Goal: Complete application form

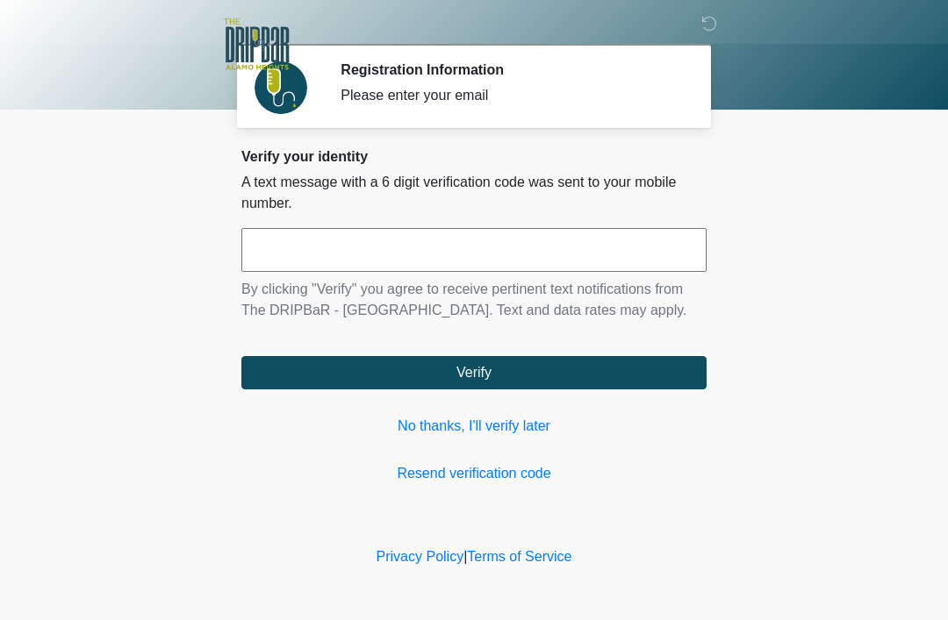
click at [405, 249] on input "text" at bounding box center [473, 250] width 465 height 44
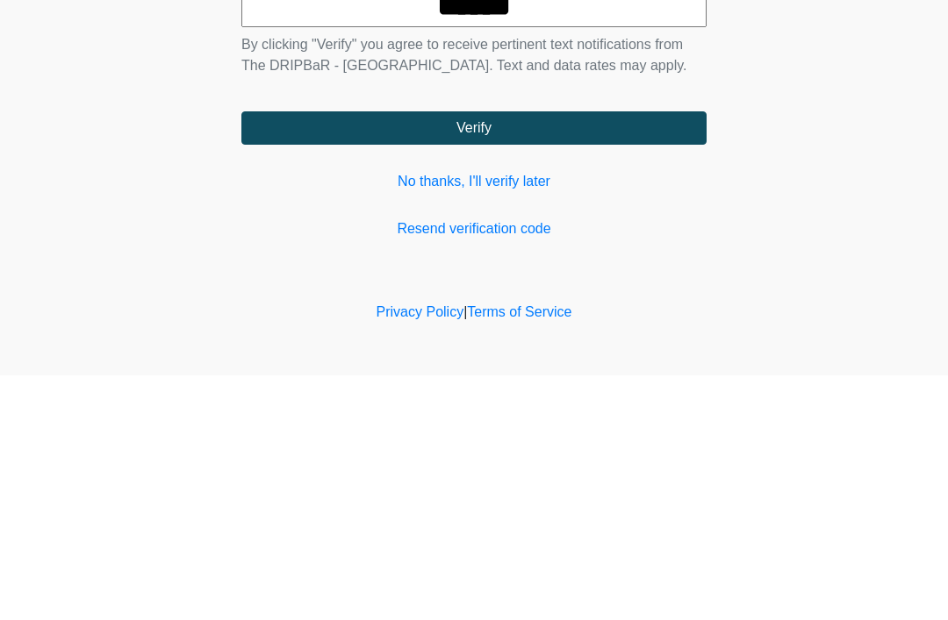
type input "******"
click at [485, 356] on button "Verify" at bounding box center [473, 372] width 465 height 33
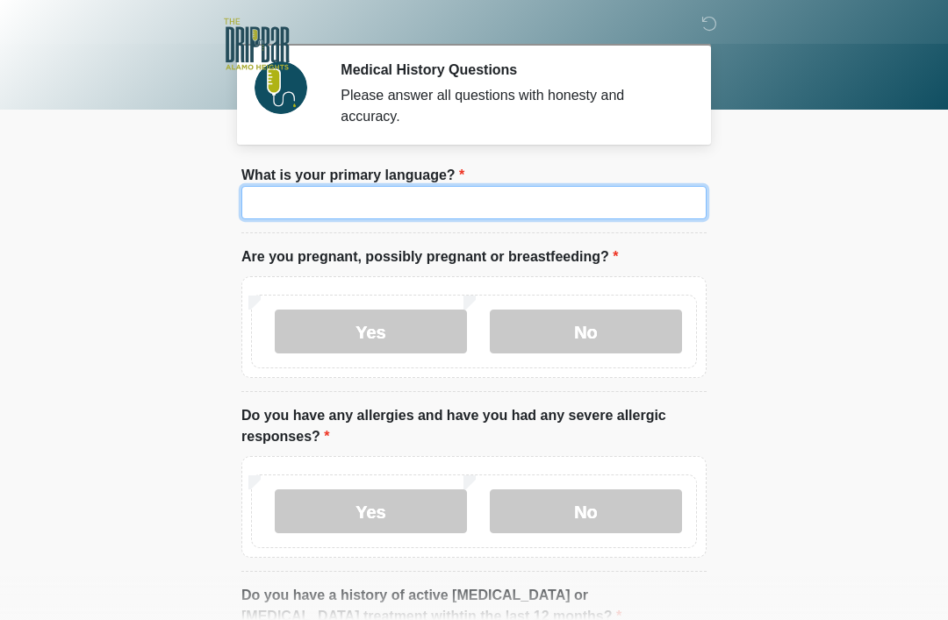
click at [458, 214] on input "What is your primary language?" at bounding box center [473, 202] width 465 height 33
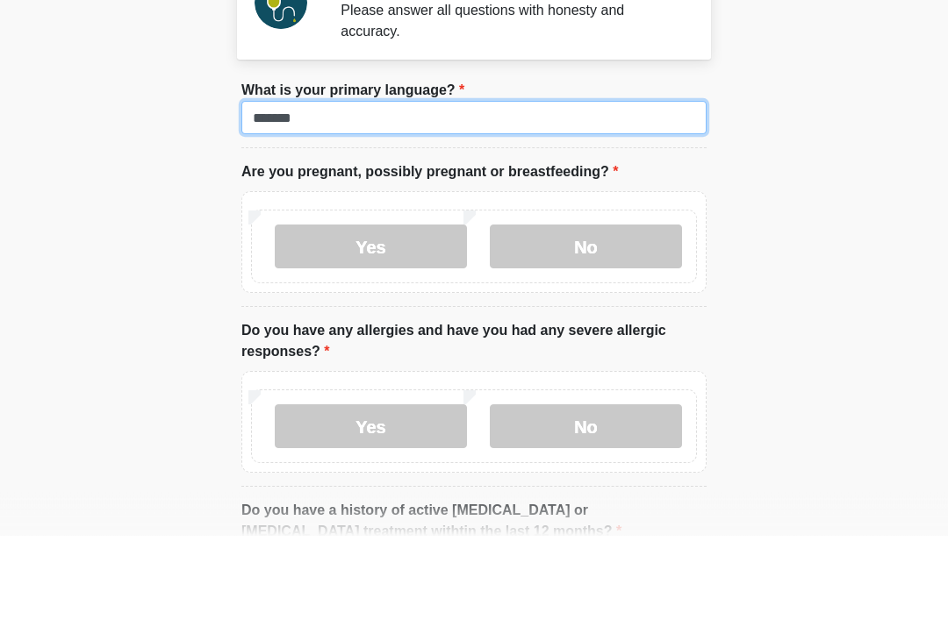
type input "*******"
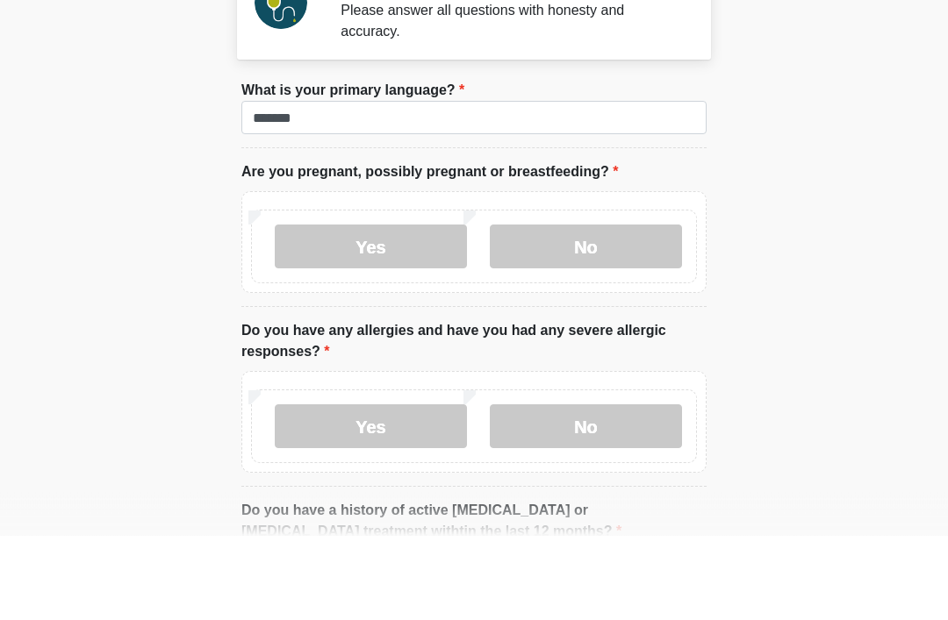
click at [611, 310] on label "No" at bounding box center [586, 332] width 192 height 44
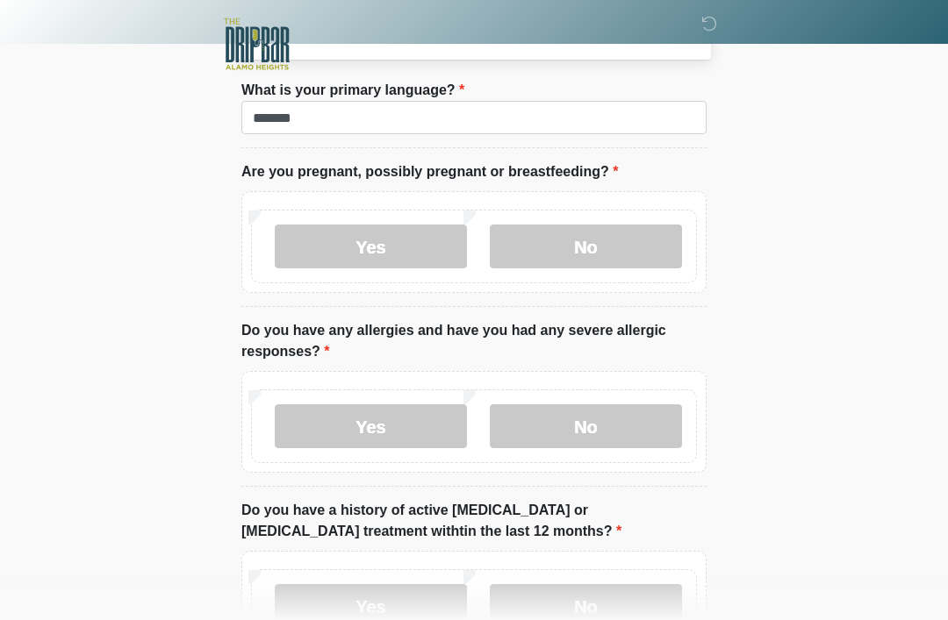
click at [588, 425] on label "No" at bounding box center [586, 427] width 192 height 44
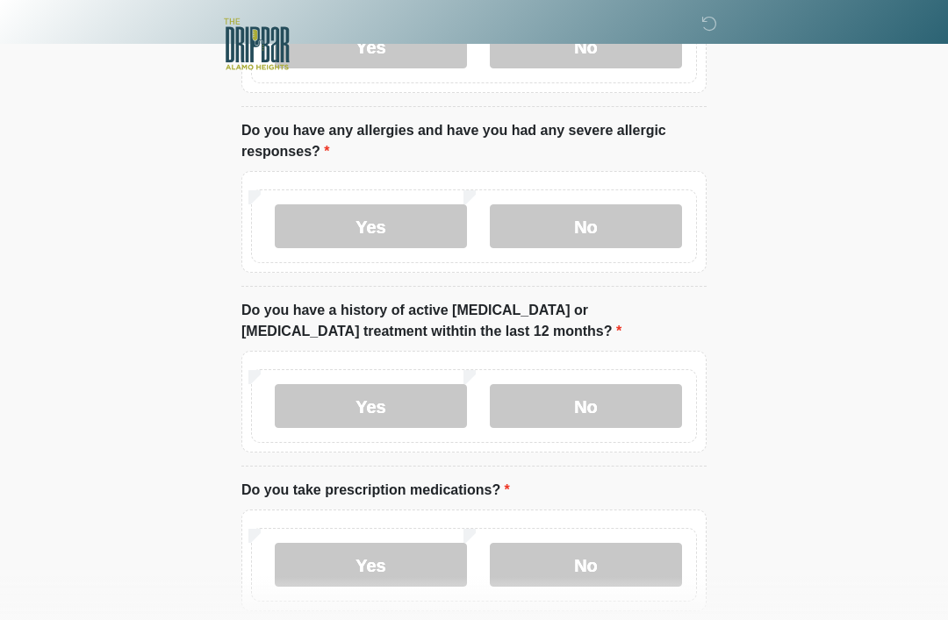
scroll to position [293, 0]
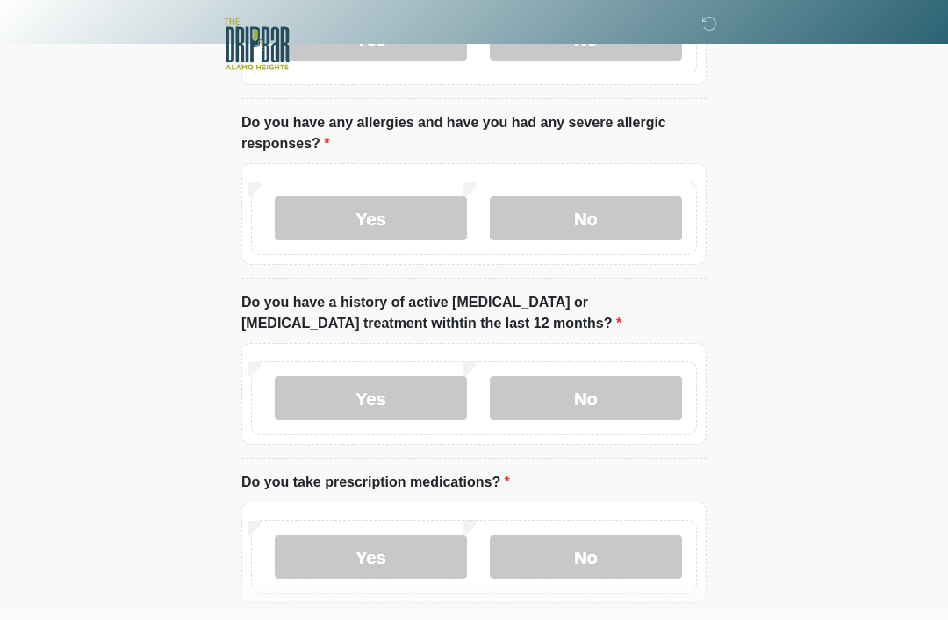
click at [624, 399] on label "No" at bounding box center [586, 398] width 192 height 44
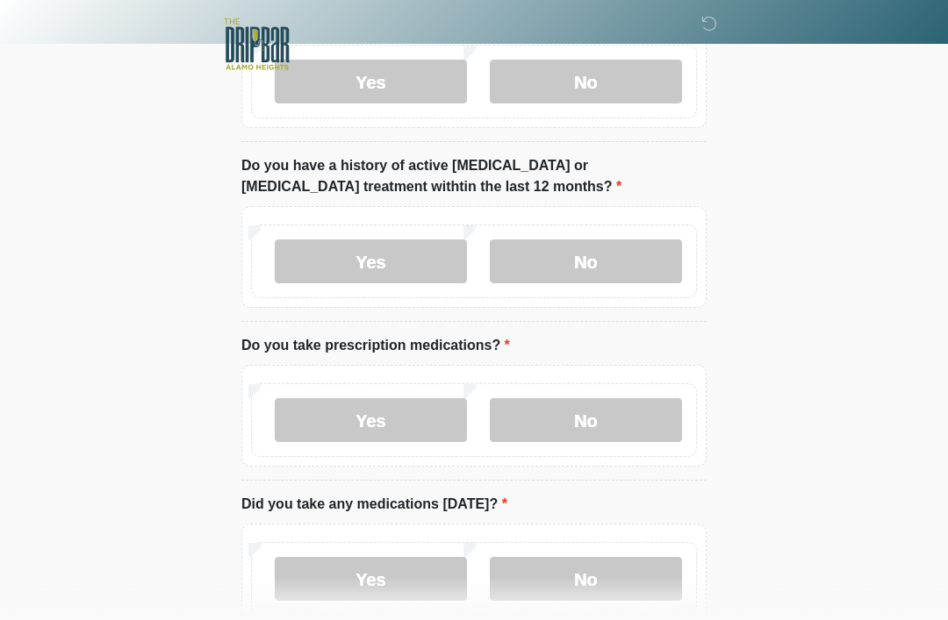
scroll to position [435, 0]
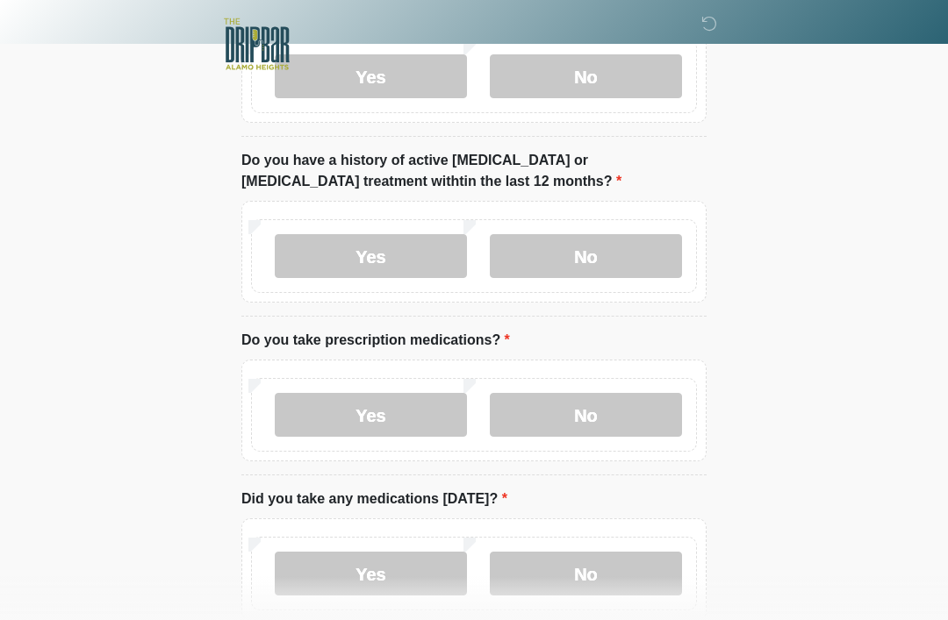
click at [405, 413] on label "Yes" at bounding box center [371, 415] width 192 height 44
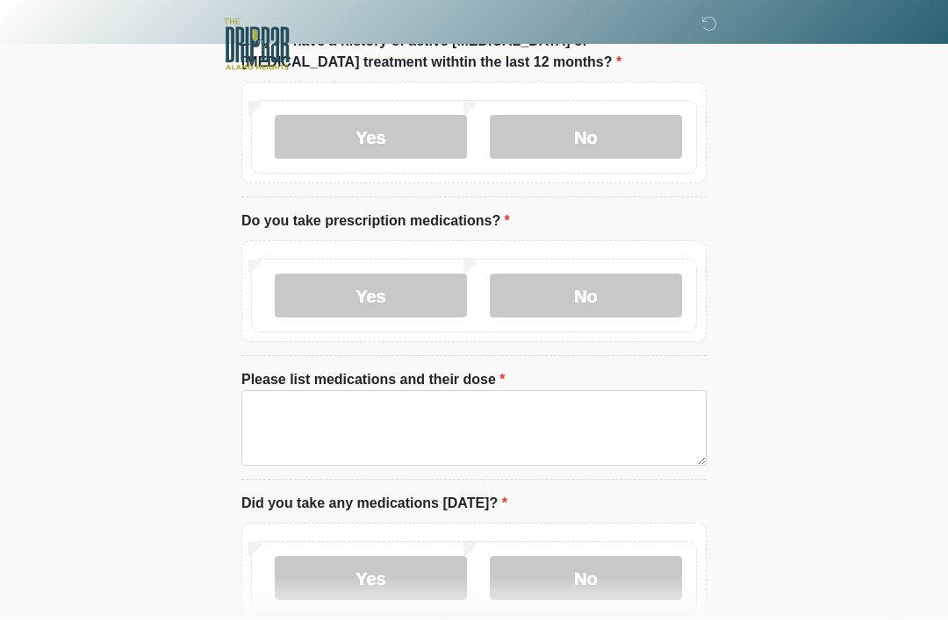
scroll to position [598, 0]
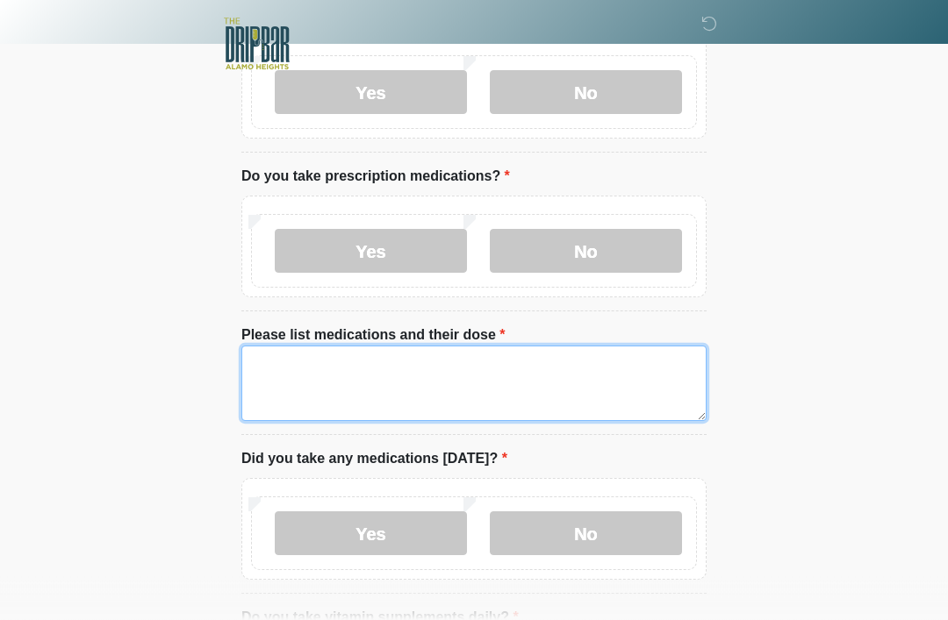
click at [534, 374] on textarea "Please list medications and their dose" at bounding box center [473, 384] width 465 height 75
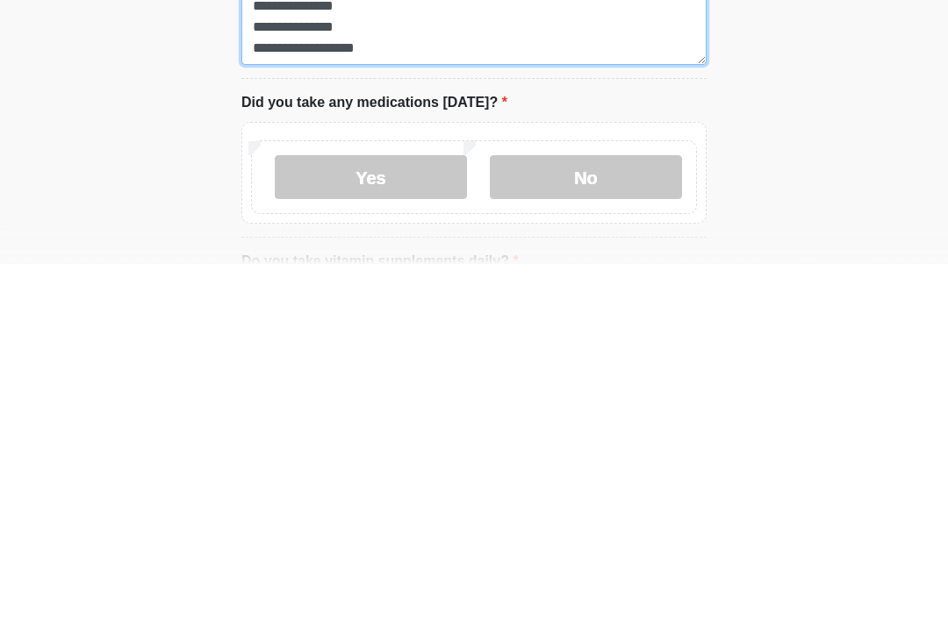
scroll to position [602, 0]
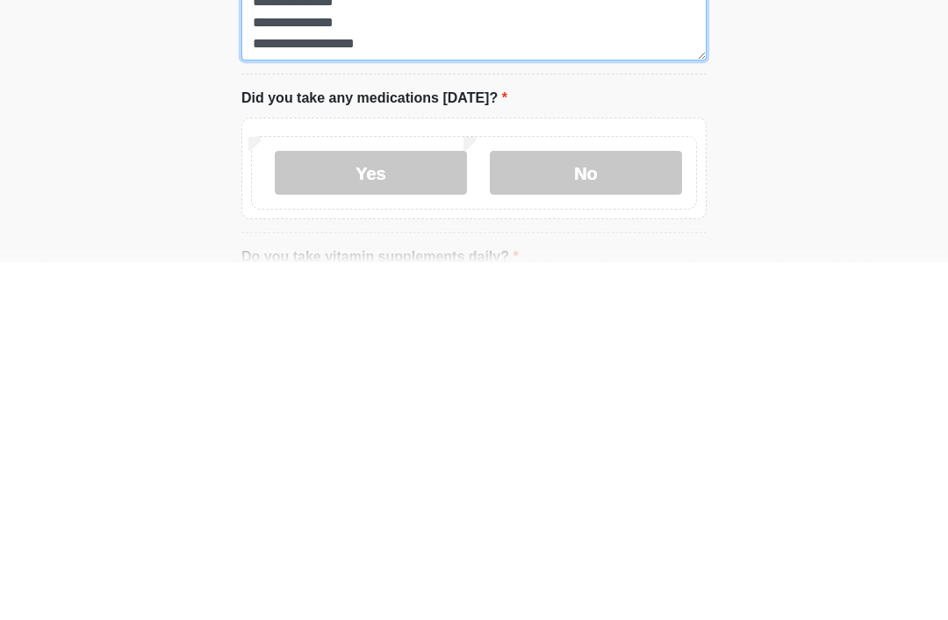
type textarea "**********"
click at [392, 509] on label "Yes" at bounding box center [371, 531] width 192 height 44
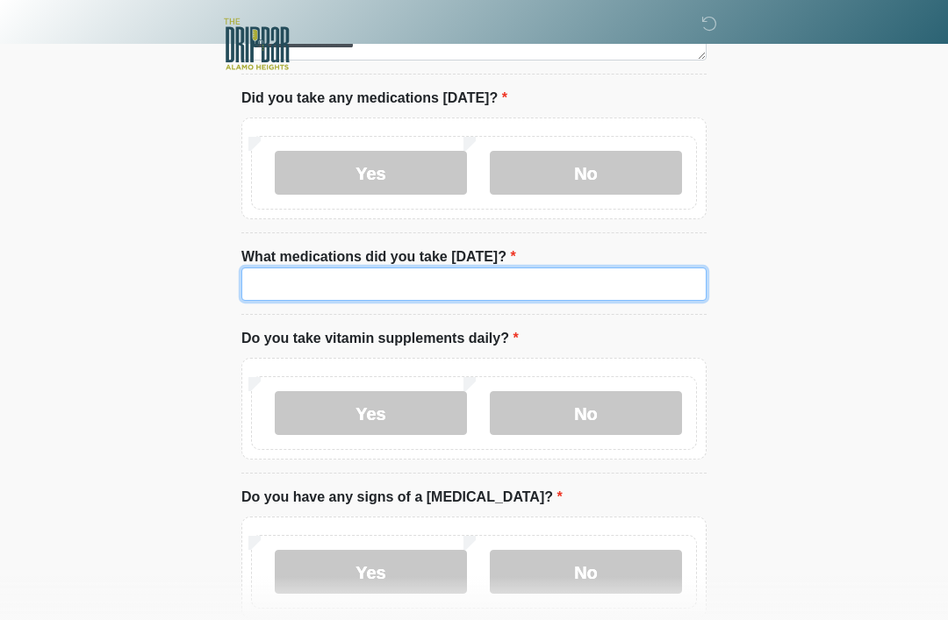
click at [569, 281] on input "What medications did you take today?" at bounding box center [473, 284] width 465 height 33
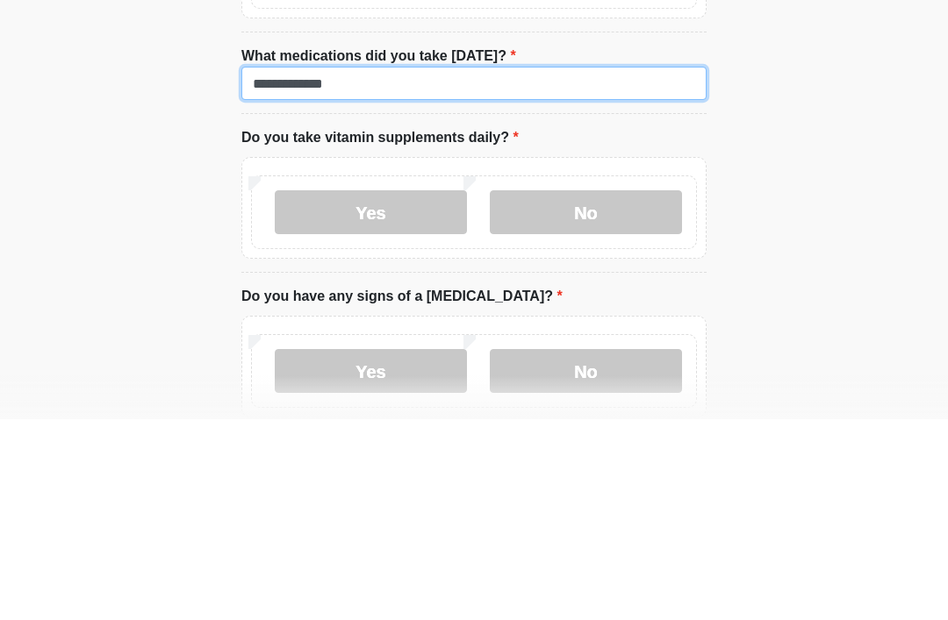
type input "**********"
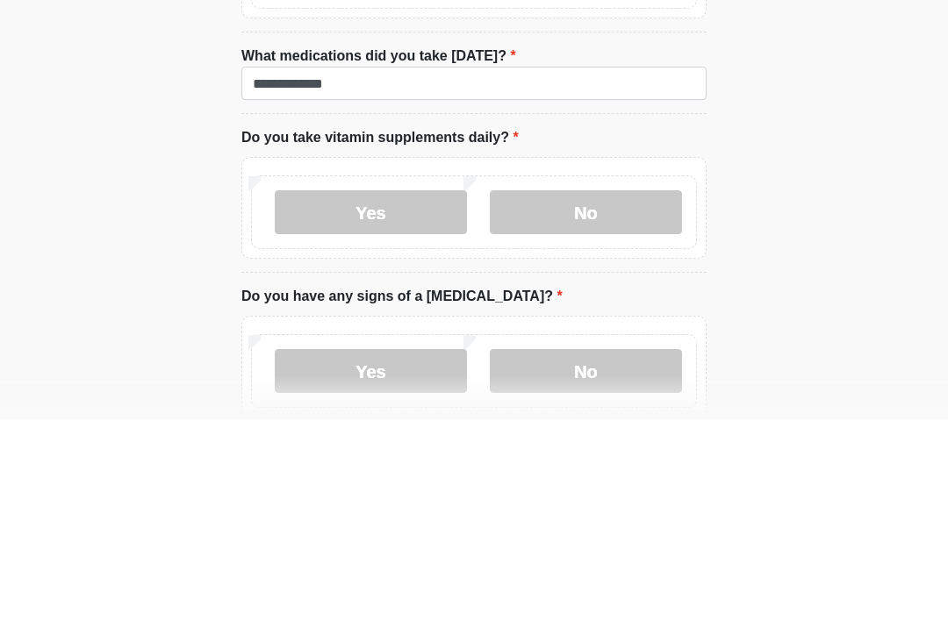
click at [574, 391] on label "No" at bounding box center [586, 413] width 192 height 44
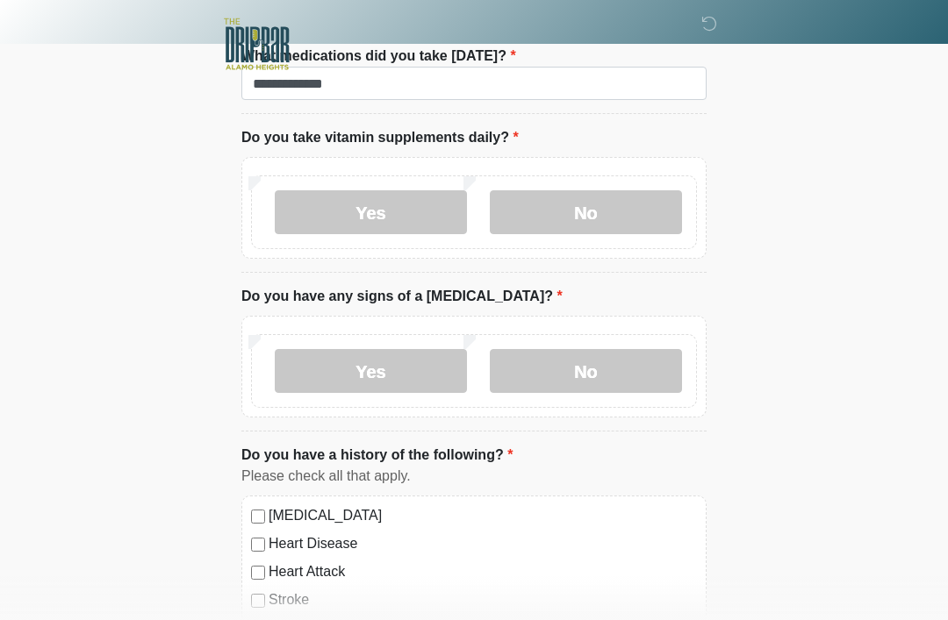
click at [627, 367] on label "No" at bounding box center [586, 371] width 192 height 44
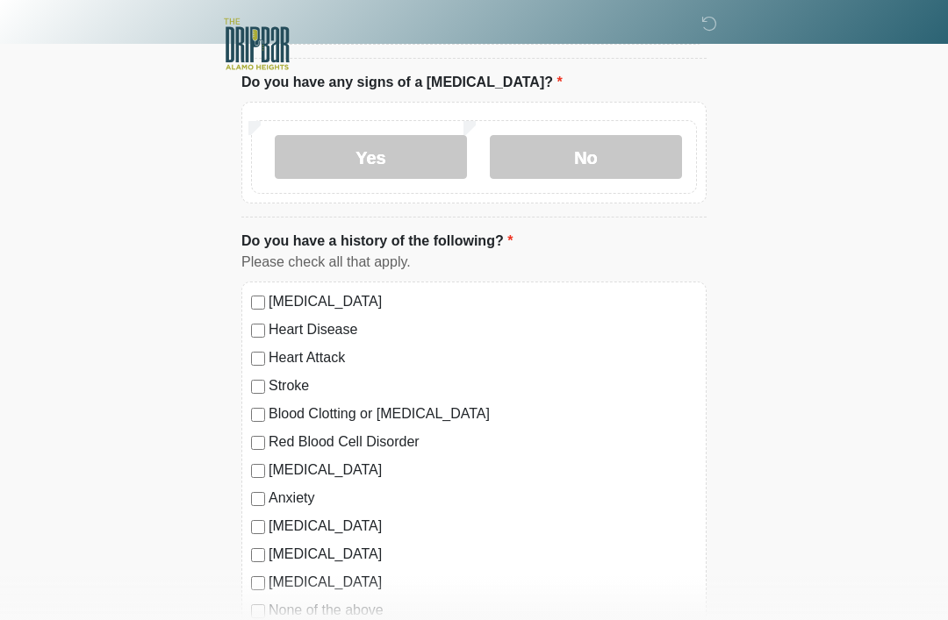
scroll to position [1382, 0]
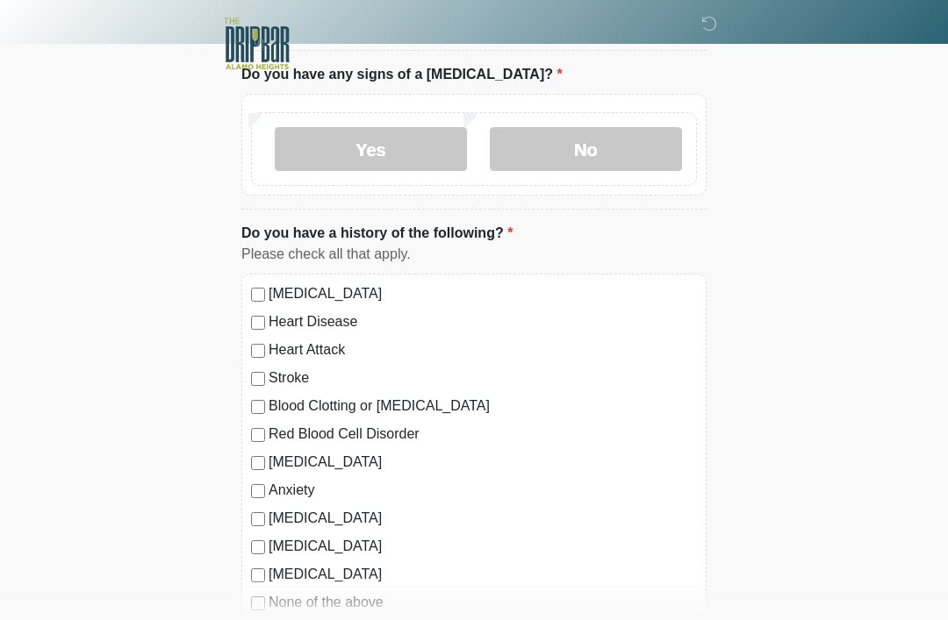
click at [385, 295] on label "High Blood Pressure" at bounding box center [483, 294] width 428 height 21
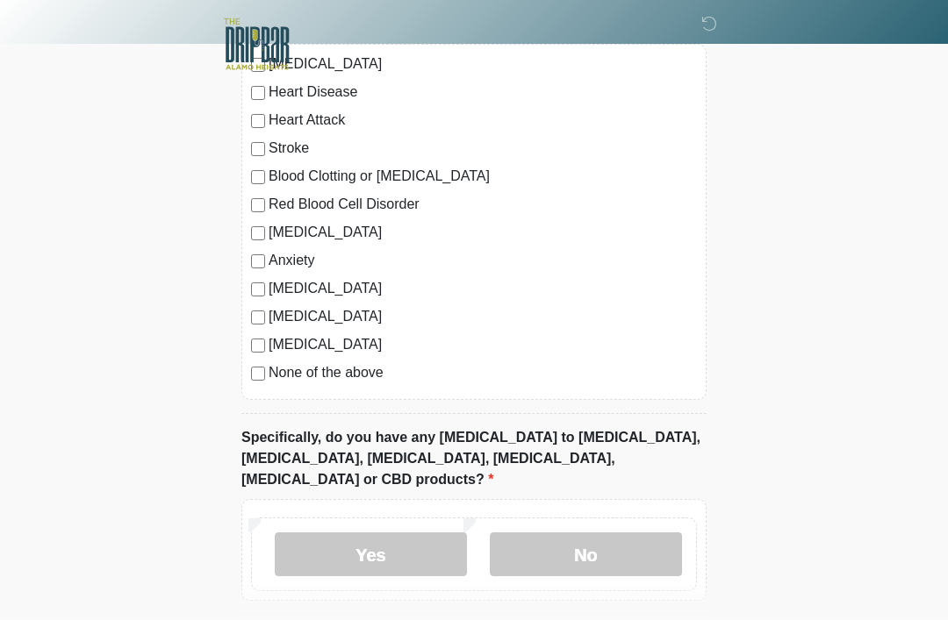
scroll to position [1667, 0]
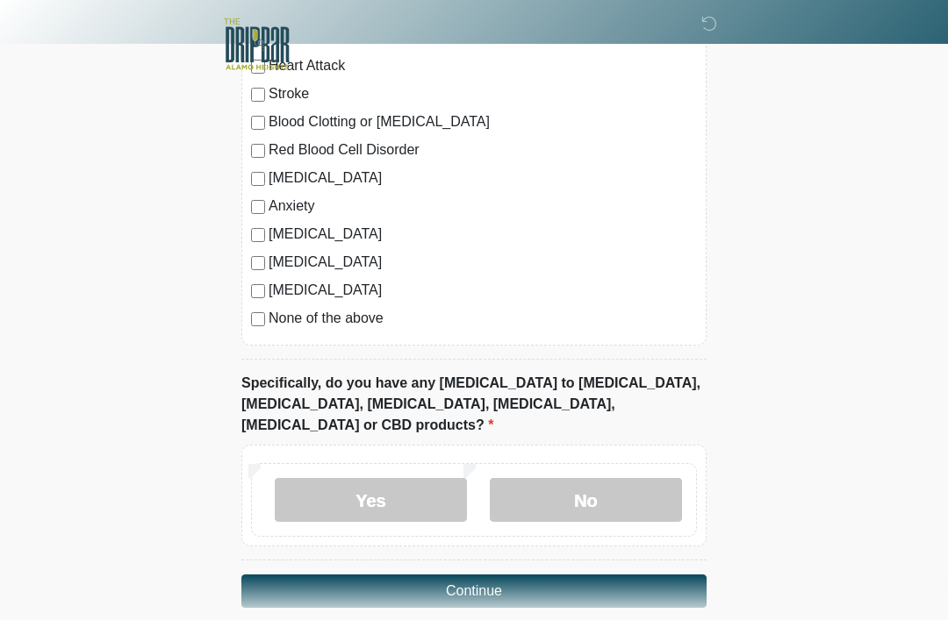
click at [594, 478] on label "No" at bounding box center [586, 500] width 192 height 44
click at [502, 575] on button "Continue" at bounding box center [473, 591] width 465 height 33
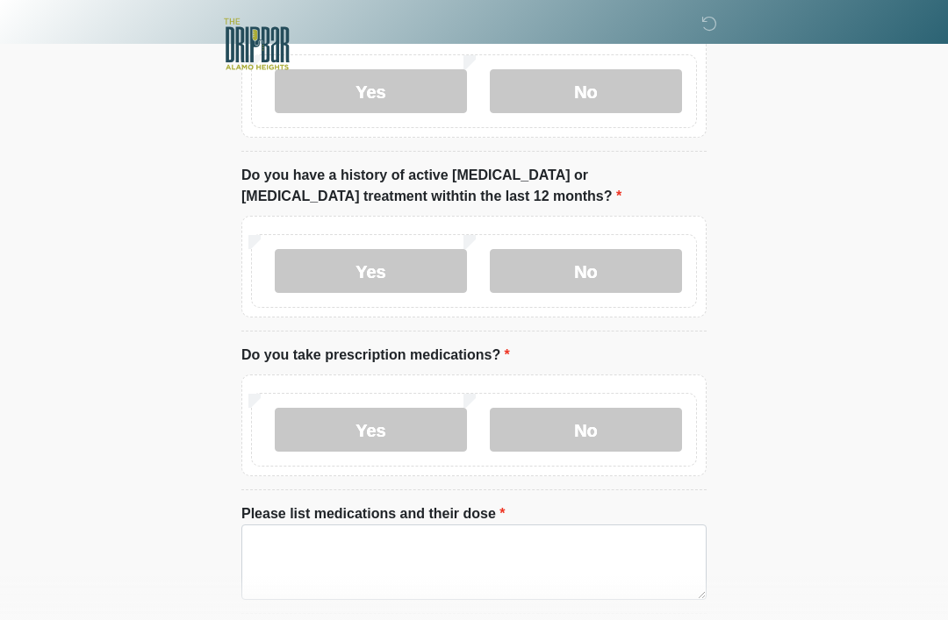
scroll to position [0, 0]
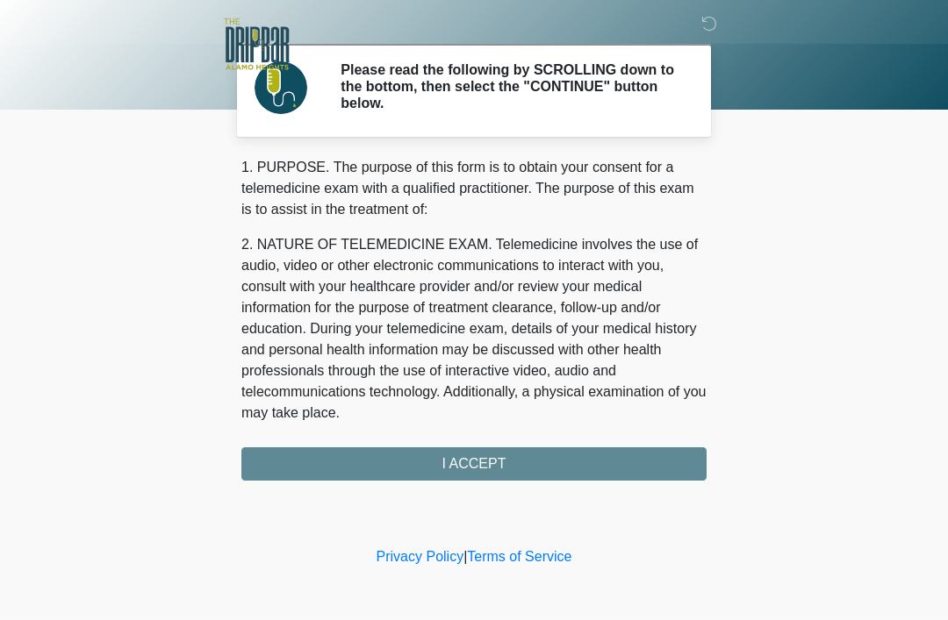
click at [536, 463] on div "1. PURPOSE. The purpose of this form is to obtain your consent for a telemedici…" at bounding box center [473, 319] width 465 height 324
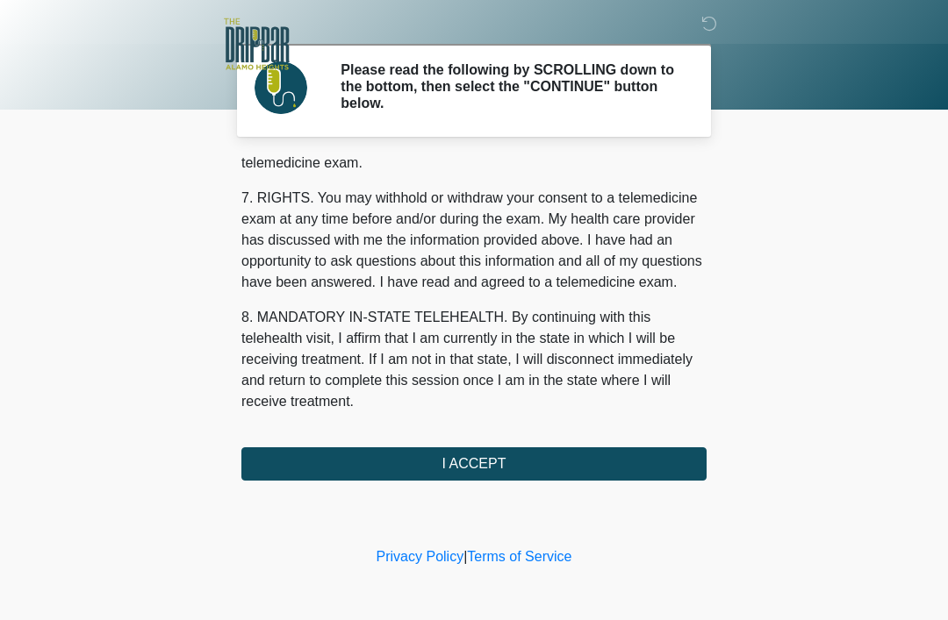
scroll to position [770, 0]
click at [533, 462] on button "I ACCEPT" at bounding box center [473, 464] width 465 height 33
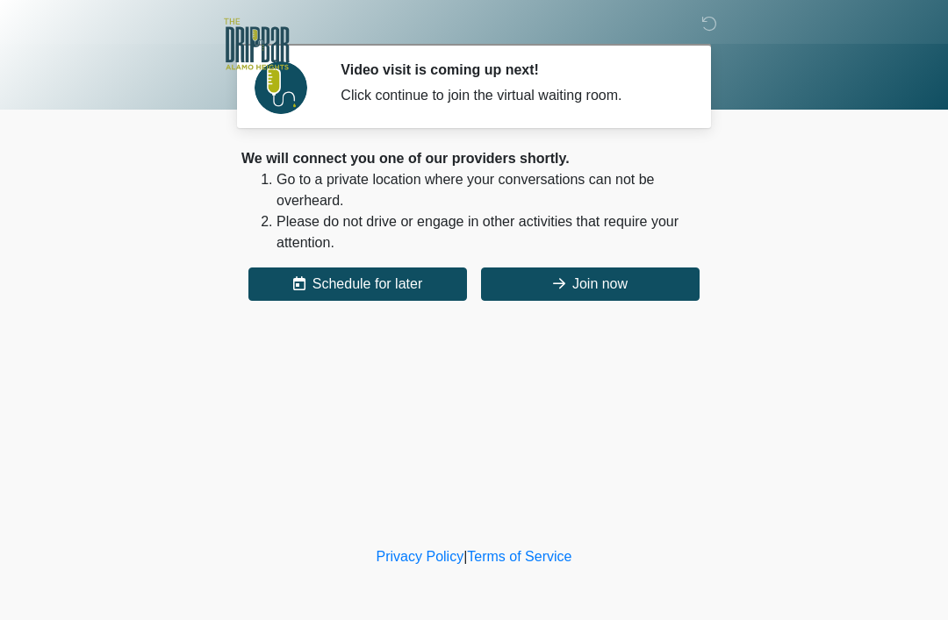
click at [625, 285] on button "Join now" at bounding box center [590, 284] width 219 height 33
